Goal: Task Accomplishment & Management: Use online tool/utility

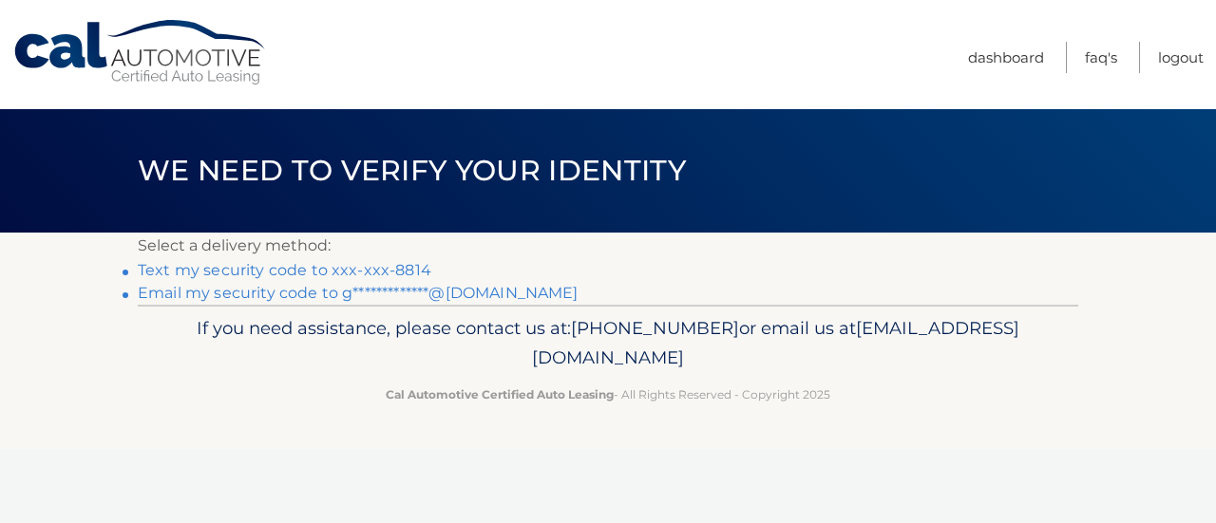
click at [296, 271] on link "Text my security code to xxx-xxx-8814" at bounding box center [284, 270] width 293 height 18
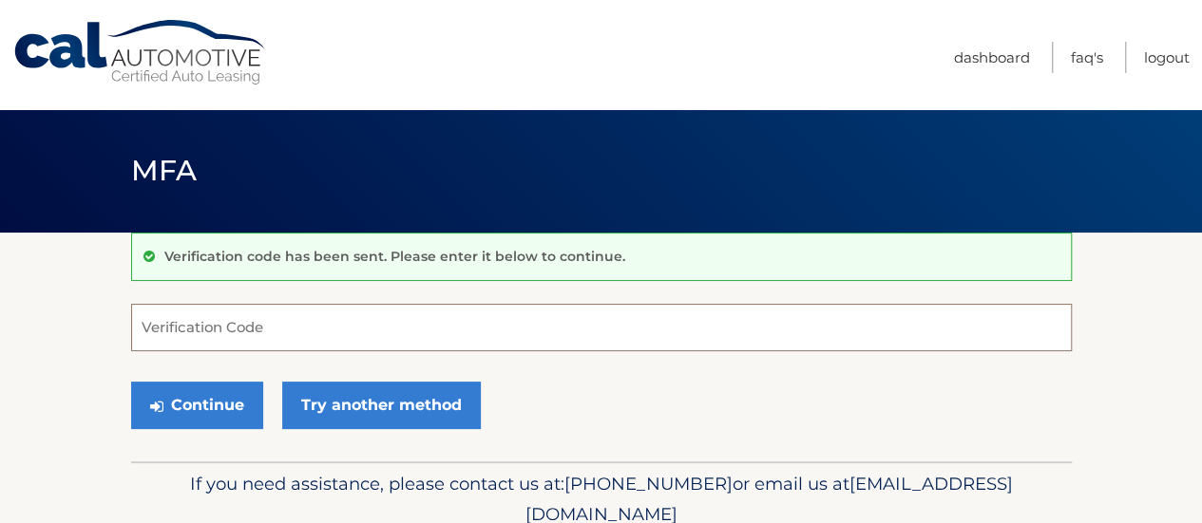
click at [208, 327] on input "Verification Code" at bounding box center [601, 327] width 940 height 47
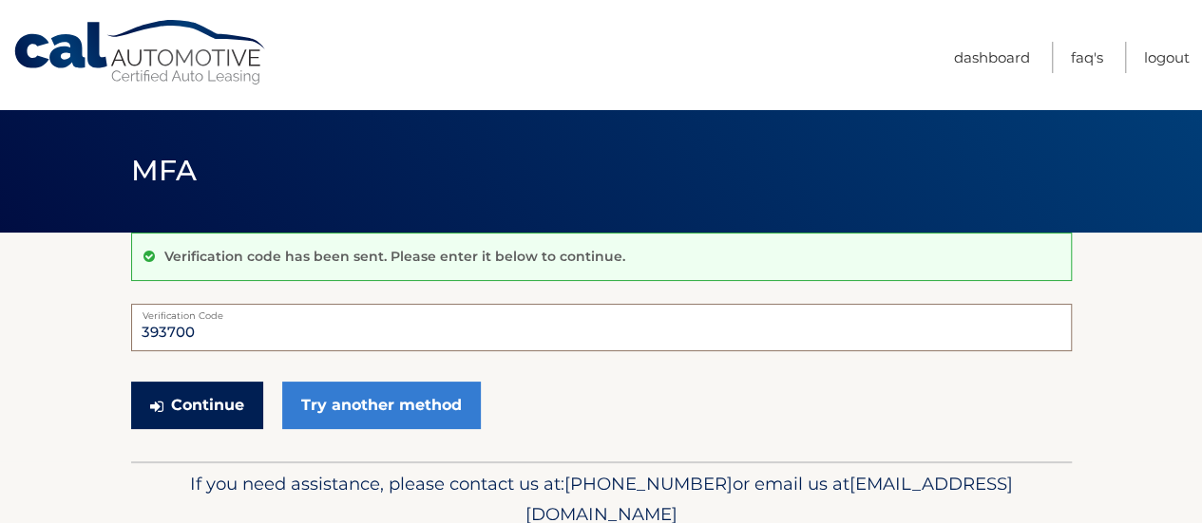
type input "393700"
click at [226, 413] on button "Continue" at bounding box center [197, 405] width 132 height 47
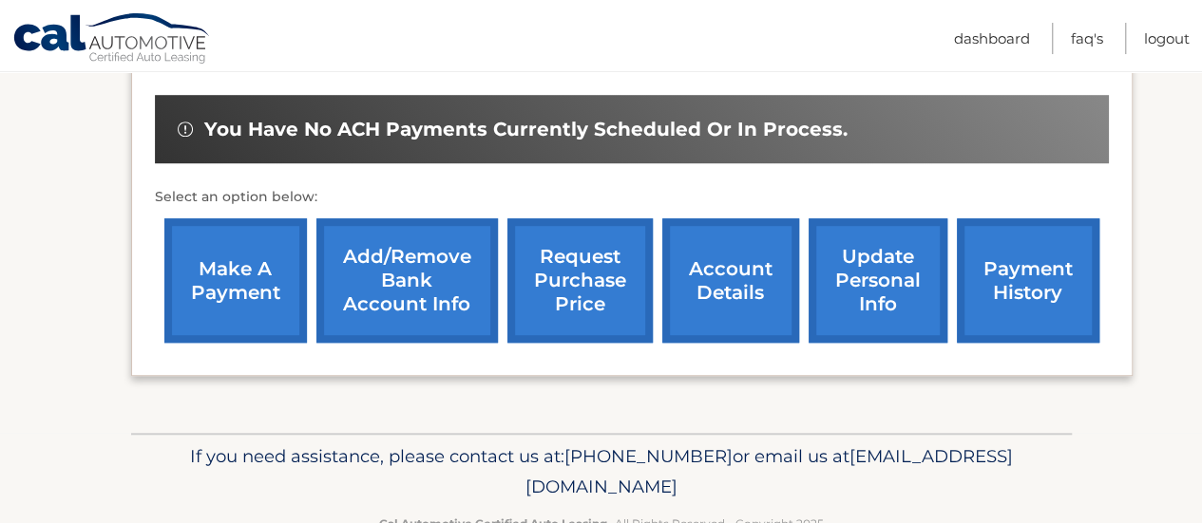
scroll to position [587, 0]
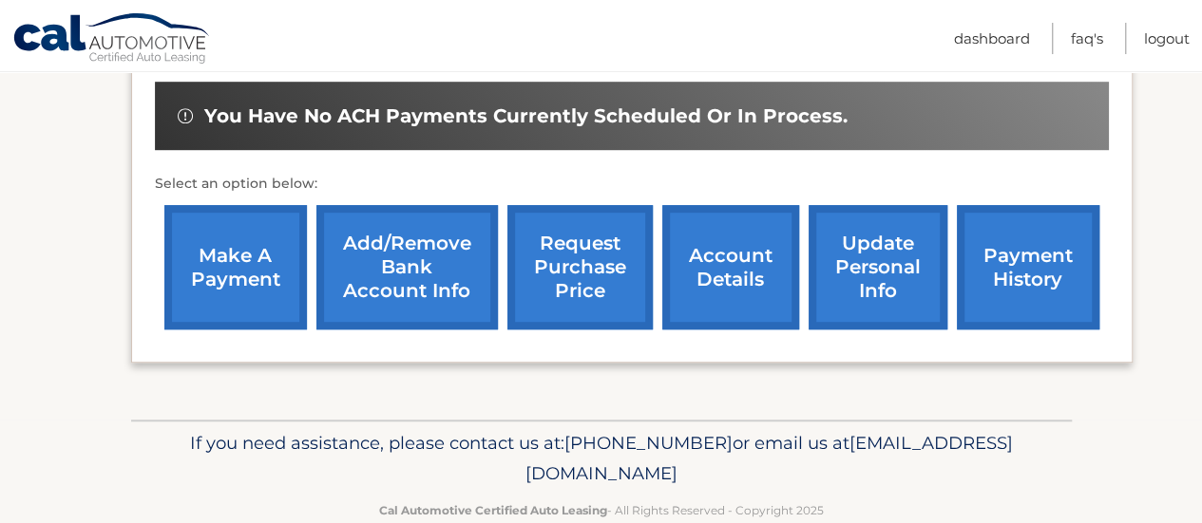
click at [237, 286] on link "make a payment" at bounding box center [235, 267] width 142 height 124
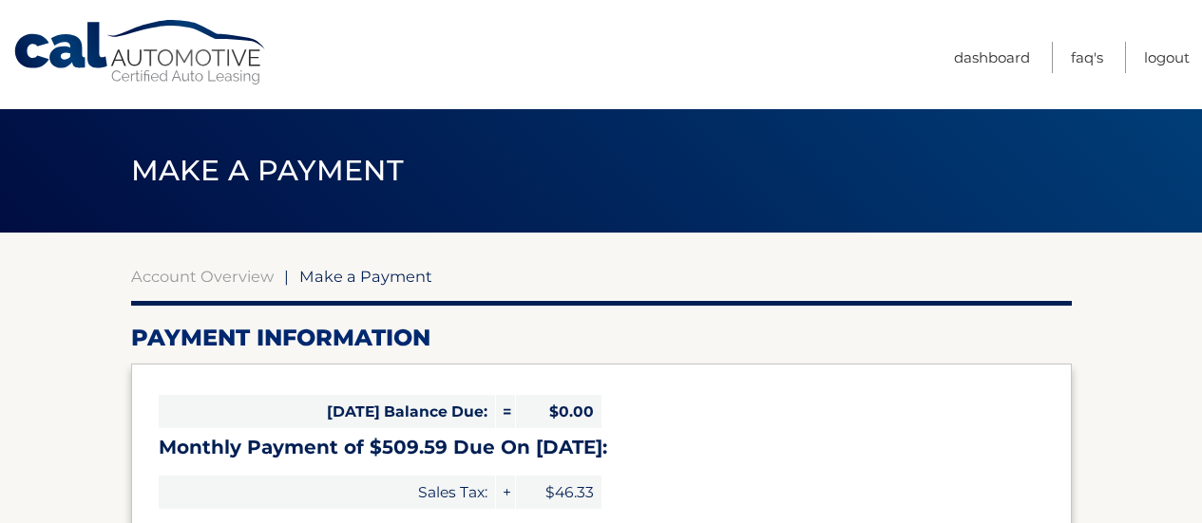
select select "NGViMjk2ZWQtZDI3Ni00ZDhjLTllOWMtMDk0NjhiZTEyZjUz"
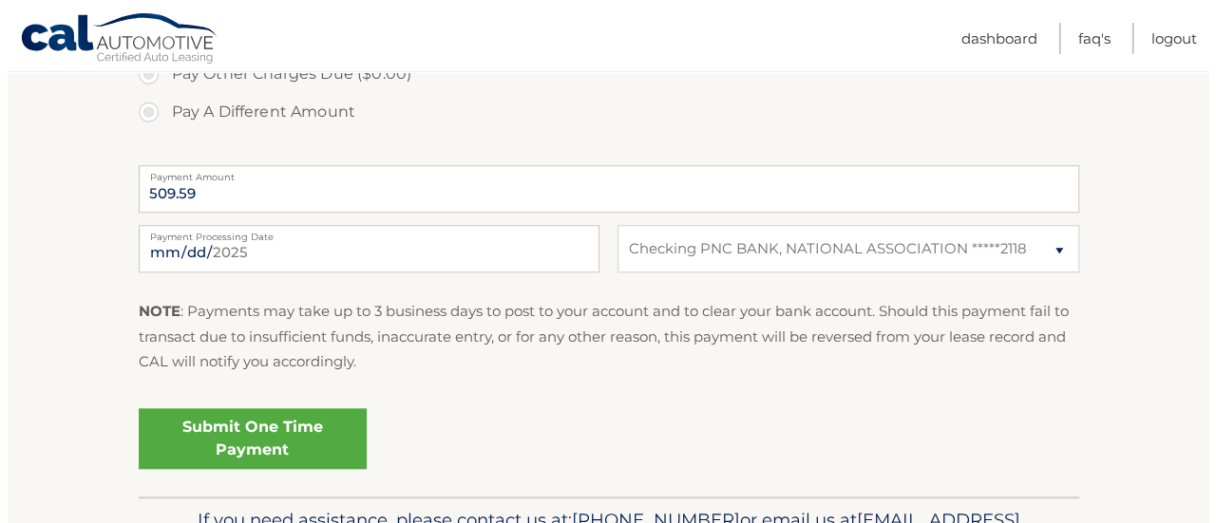
scroll to position [718, 0]
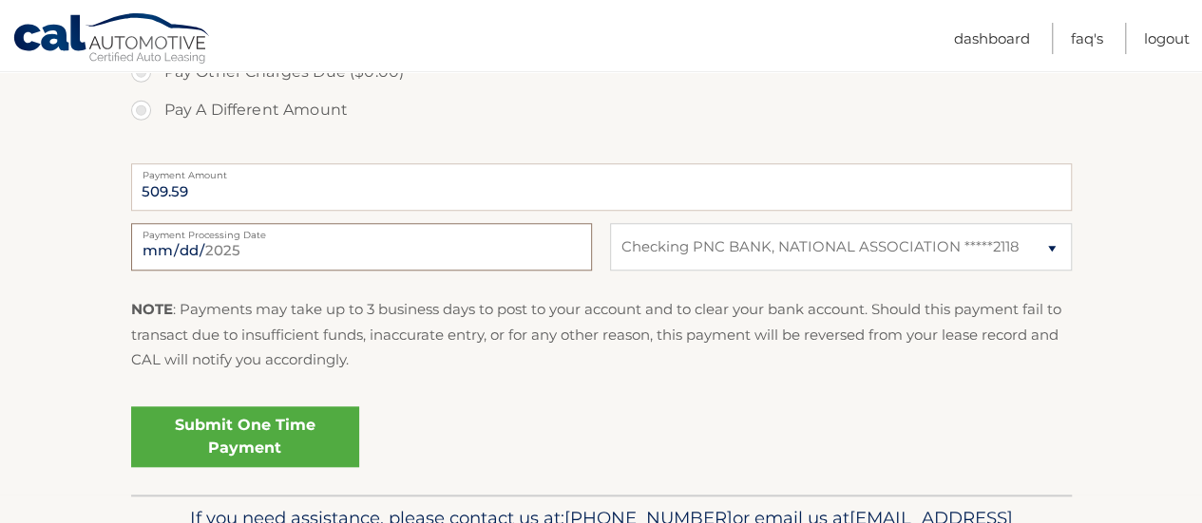
click at [213, 254] on input "2025-09-30" at bounding box center [361, 246] width 461 height 47
type input "2025-10-01"
click at [266, 442] on link "Submit One Time Payment" at bounding box center [245, 437] width 228 height 61
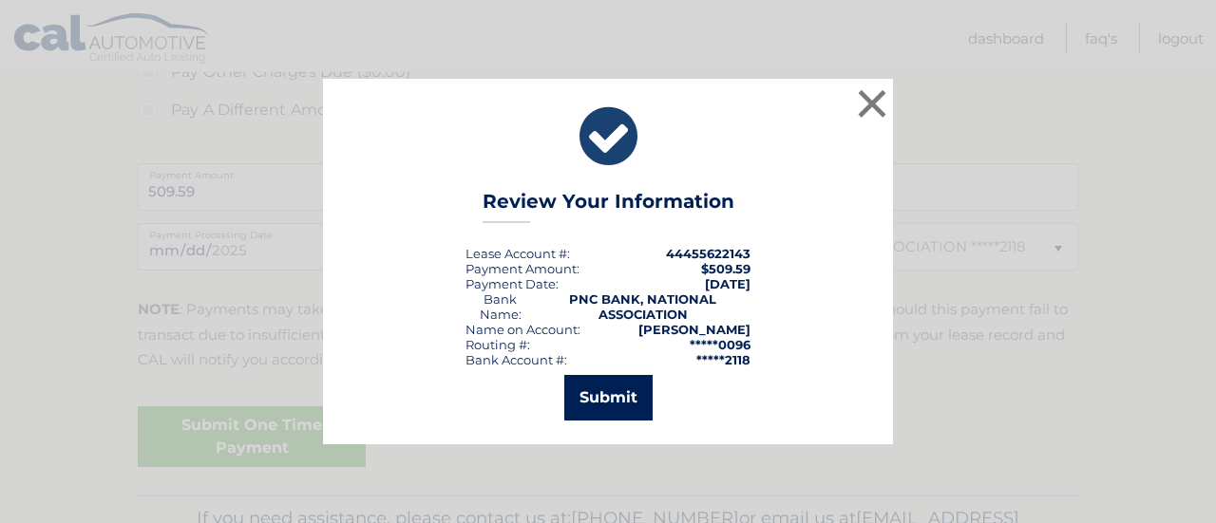
click at [621, 397] on button "Submit" at bounding box center [608, 398] width 88 height 46
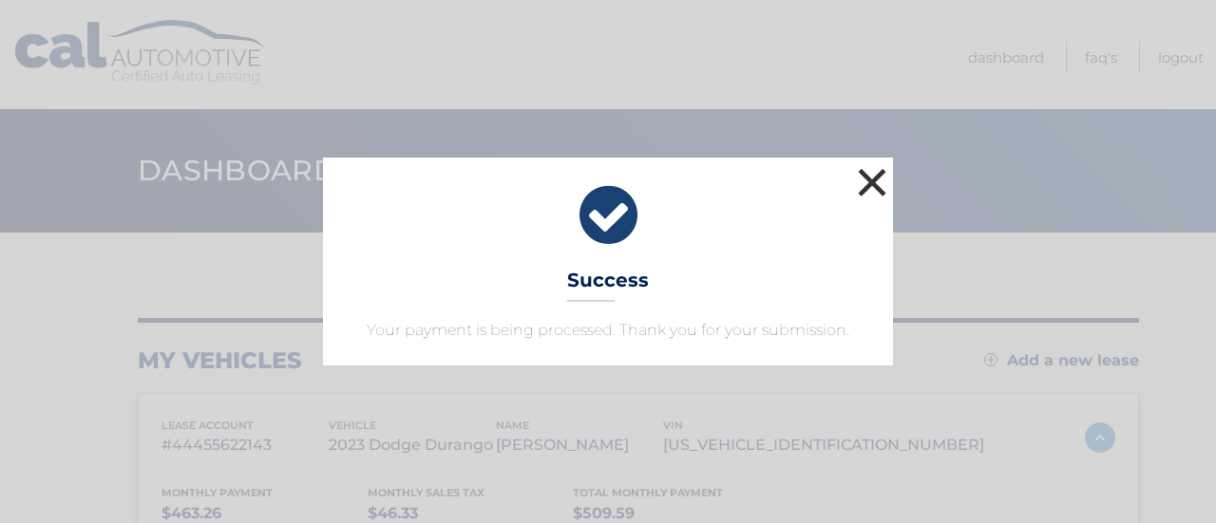
click at [876, 178] on button "×" at bounding box center [872, 182] width 38 height 38
